Goal: Complete application form

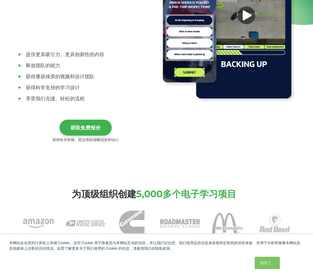
scroll to position [108, 0]
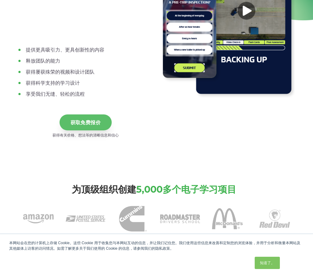
click at [95, 124] on font "获取免费报价" at bounding box center [86, 123] width 30 height 6
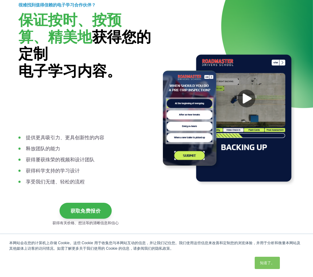
scroll to position [22, 0]
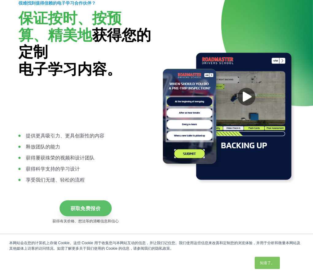
click at [95, 211] on font "获取免费报价" at bounding box center [86, 209] width 30 height 6
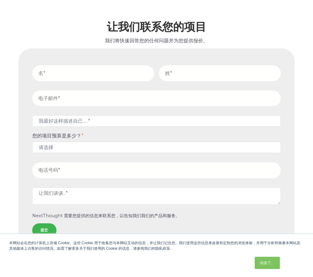
scroll to position [2431, 0]
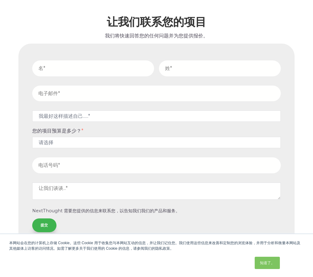
click at [99, 72] on input "text" at bounding box center [93, 68] width 122 height 16
type input "[PERSON_NAME]"
type input "Yu"
type input "[EMAIL_ADDRESS][DOMAIN_NAME]"
type input "13478363065"
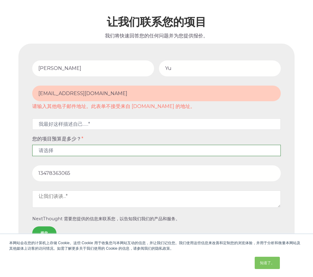
click at [70, 152] on select "请选择 5,000 - 15,000 美元 15,000 - 25,000 美元 25,000 - 50,000 美元 5万美元以上" at bounding box center [156, 150] width 249 height 11
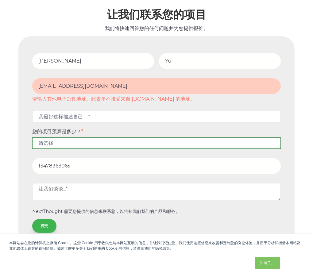
scroll to position [2439, 0]
click at [79, 140] on select "请选择 5,000 - 15,000 美元 15,000 - 25,000 美元 25,000 - 50,000 美元 5万美元以上" at bounding box center [156, 142] width 249 height 11
select select "$5,000 - $15,000"
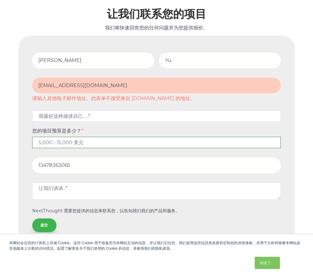
click at [32, 137] on select "请选择 5,000 - 15,000 美元 15,000 - 25,000 美元 25,000 - 50,000 美元 5万美元以上" at bounding box center [156, 142] width 249 height 11
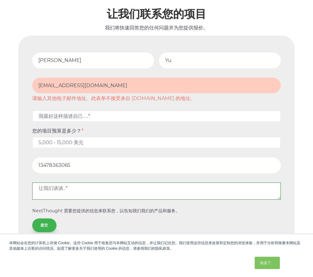
click at [80, 193] on textarea at bounding box center [156, 191] width 249 height 17
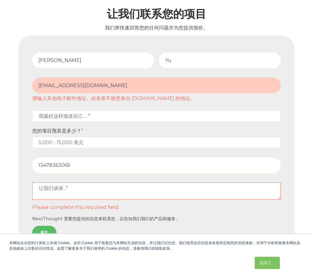
click at [44, 226] on input "提交" at bounding box center [44, 233] width 24 height 14
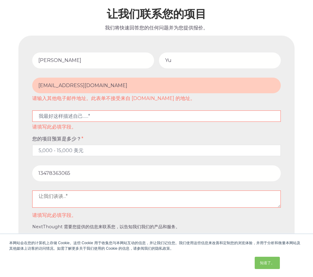
click at [105, 116] on select "我最好这样描述自己......* 其他 我是一家公司的高管或所有者。 我是一名营销总监。 我是一名人力资源专业人士。 我是一名希望制作视频的主题专家。" at bounding box center [156, 116] width 249 height 11
select select "persona_9"
click at [32, 111] on select "我最好这样描述自己......* 其他 我是一家公司的高管或所有者。 我是一名营销总监。 我是一名人力资源专业人士。 我是一名希望制作视频的主题专家。" at bounding box center [156, 116] width 249 height 11
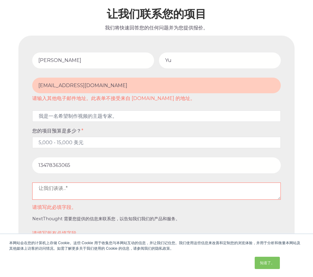
click at [89, 192] on textarea at bounding box center [156, 191] width 249 height 17
click at [68, 192] on textarea at bounding box center [156, 191] width 249 height 17
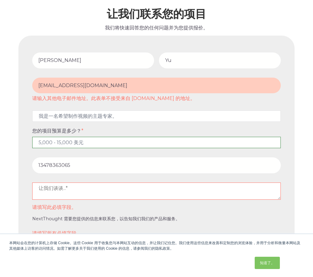
click at [86, 142] on select "请选择 5,000 - 15,000 美元 15,000 - 25,000 美元 25,000 - 50,000 美元 5万美元以上" at bounding box center [156, 142] width 249 height 11
select select "$15,000 - $25,000"
click at [32, 137] on select "请选择 5,000 - 15,000 美元 15,000 - 25,000 美元 25,000 - 50,000 美元 5万美元以上" at bounding box center [156, 142] width 249 height 11
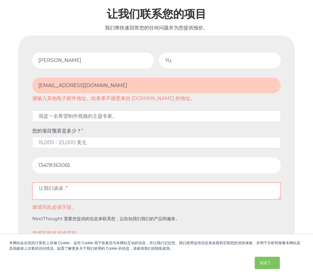
click at [72, 187] on textarea at bounding box center [156, 191] width 249 height 17
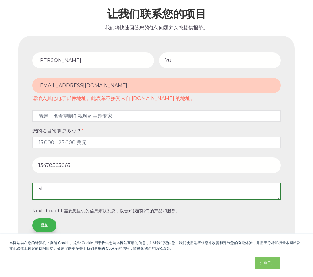
type textarea "v"
type textarea "live video"
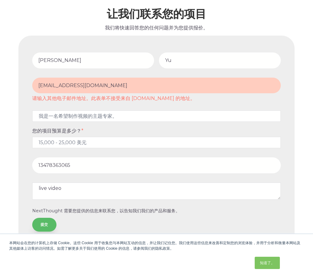
click at [44, 226] on input "提交" at bounding box center [44, 225] width 24 height 14
click at [103, 86] on input "[EMAIL_ADDRESS][DOMAIN_NAME]" at bounding box center [156, 86] width 249 height 16
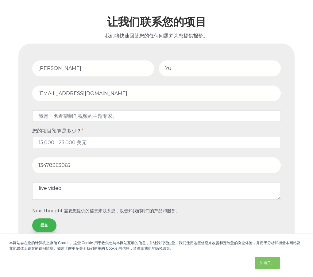
type input "[EMAIL_ADDRESS][DOMAIN_NAME]"
